Goal: Complete application form

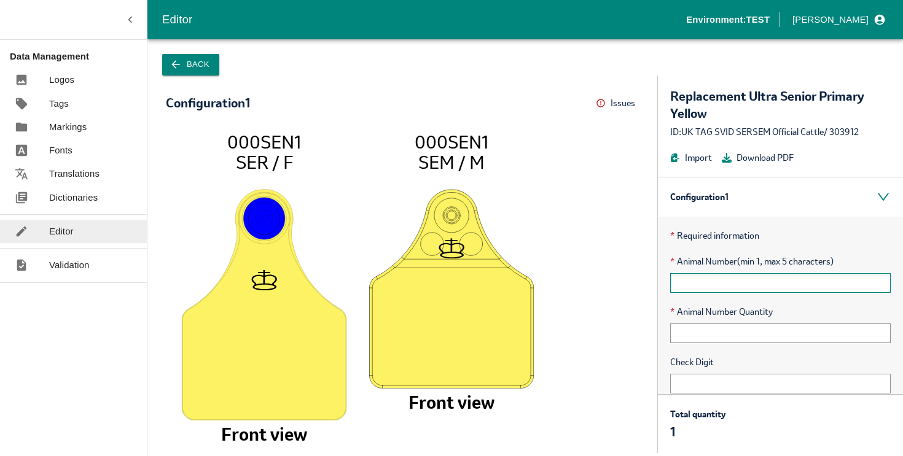
click at [721, 281] on input "text" at bounding box center [780, 283] width 220 height 20
type input "12345"
type input "12"
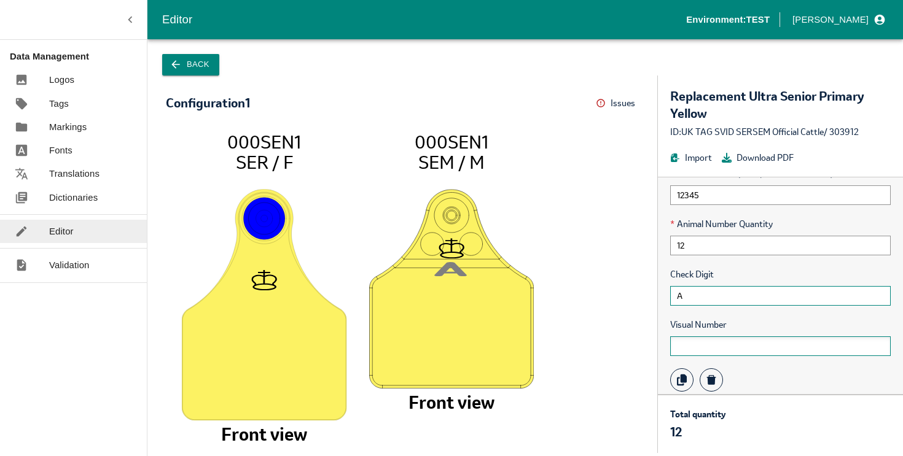
scroll to position [88, 0]
type input "A"
click at [732, 349] on input "text" at bounding box center [780, 347] width 220 height 20
type input "A"
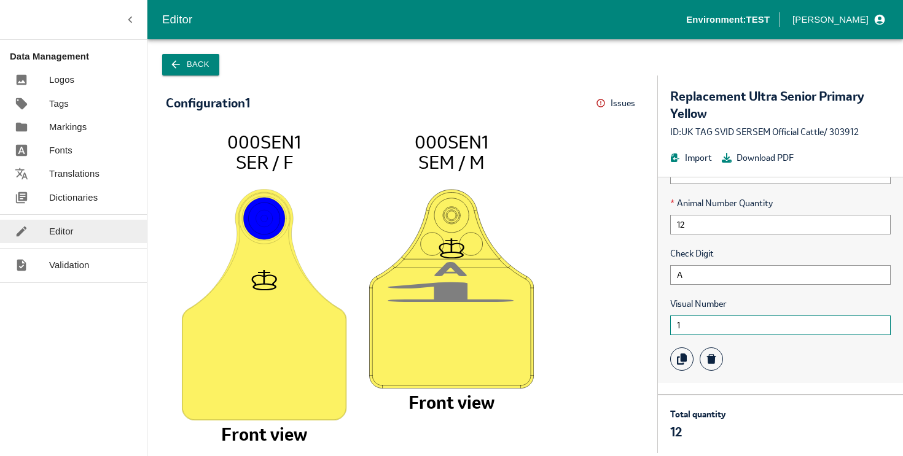
scroll to position [0, 0]
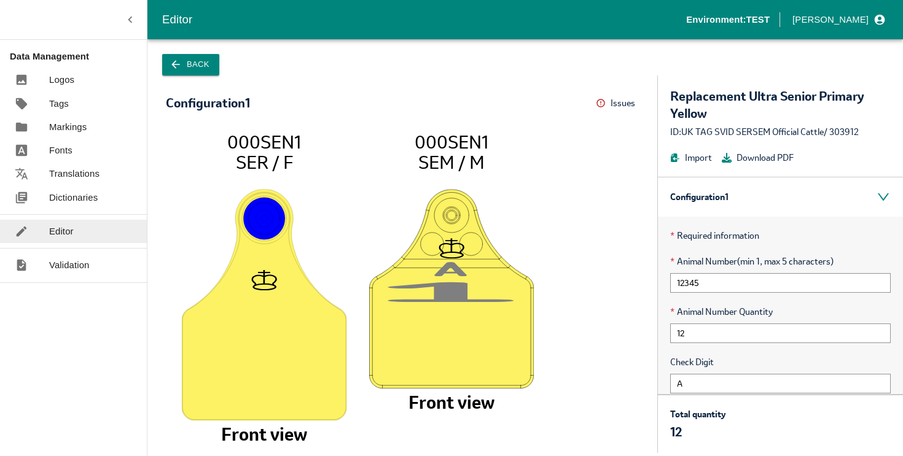
type input "1"
click at [735, 294] on div "* Required information * Animal Number (min 1, max 5 characters) 12345 * Animal…" at bounding box center [780, 354] width 245 height 275
click at [453, 316] on image at bounding box center [451, 289] width 165 height 200
drag, startPoint x: 447, startPoint y: 336, endPoint x: 426, endPoint y: 335, distance: 20.9
click at [447, 336] on image at bounding box center [451, 289] width 165 height 200
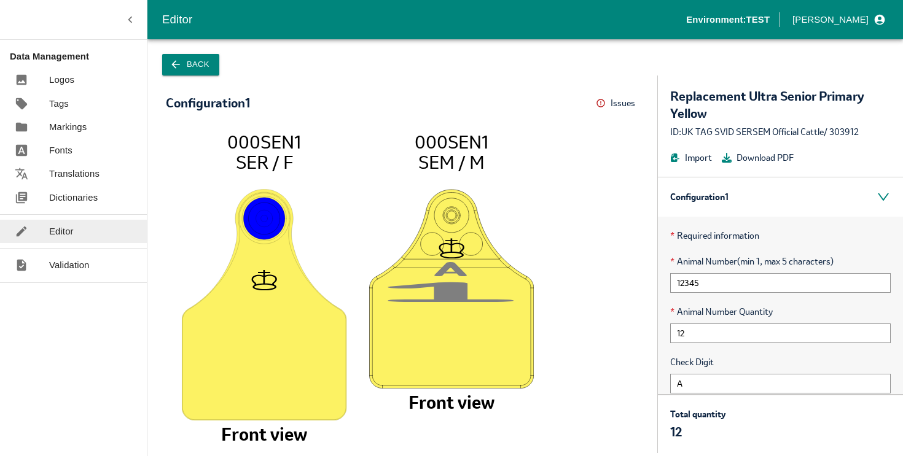
drag, startPoint x: 267, startPoint y: 348, endPoint x: 262, endPoint y: 320, distance: 28.7
click at [267, 348] on image at bounding box center [264, 305] width 165 height 232
click at [263, 286] on image at bounding box center [264, 280] width 26 height 20
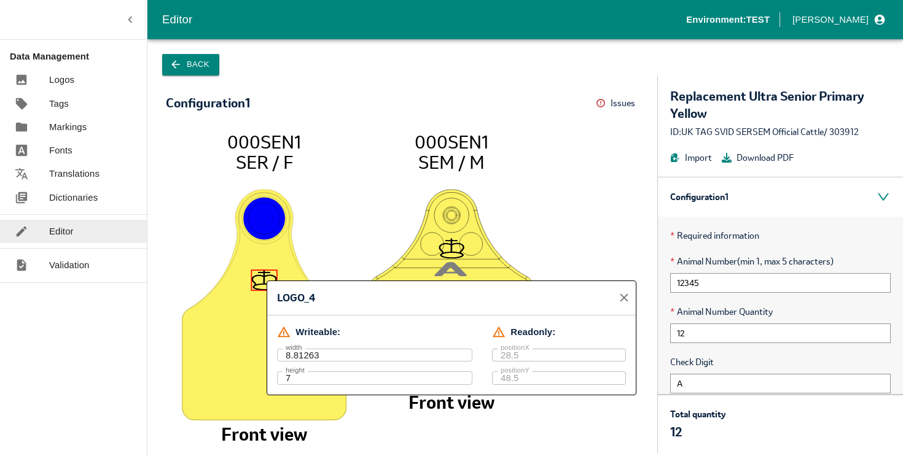
click at [625, 298] on icon "close" at bounding box center [624, 298] width 14 height 14
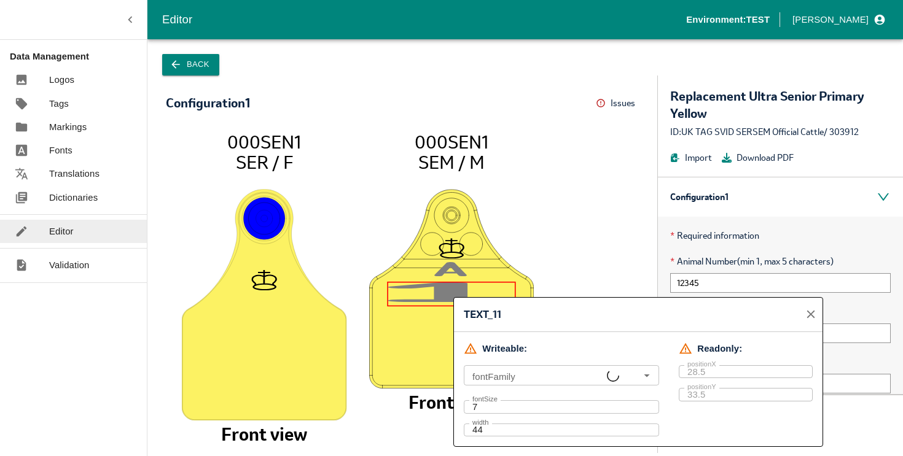
type input "ALLUK.ttf, P070811W3.5_LETTER, Arial"
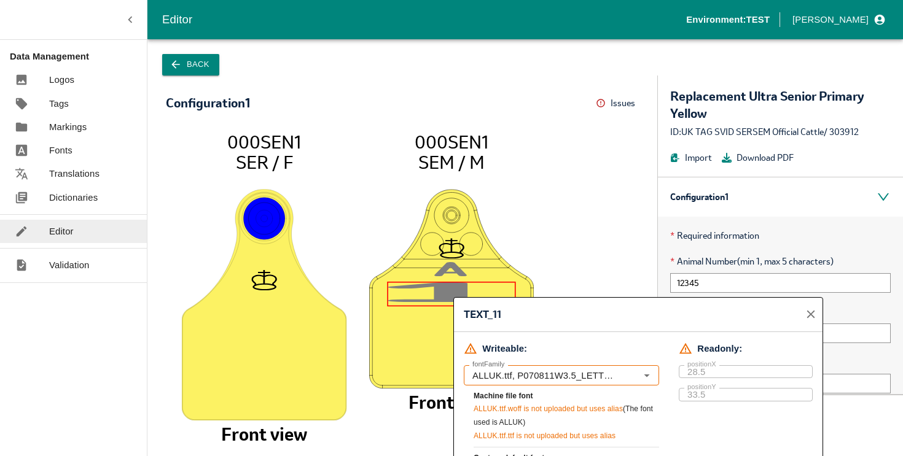
click at [813, 314] on icon "close" at bounding box center [811, 315] width 14 height 14
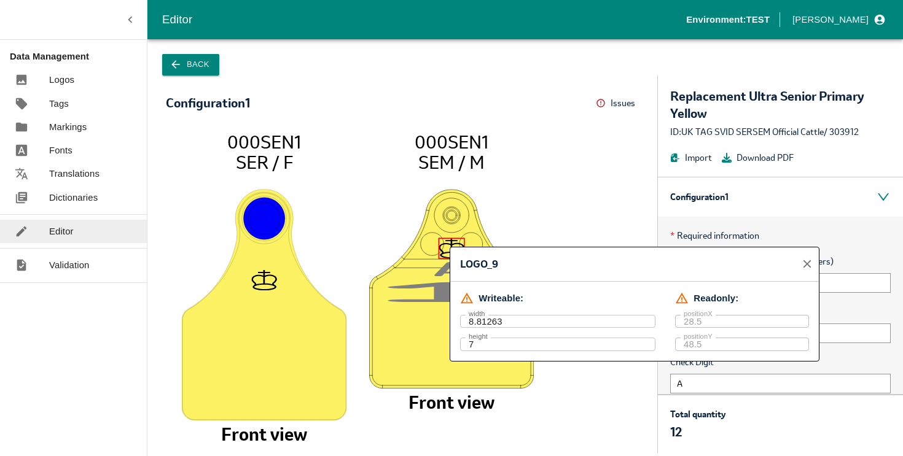
click at [807, 263] on icon "close" at bounding box center [807, 264] width 14 height 14
